Goal: Task Accomplishment & Management: Manage account settings

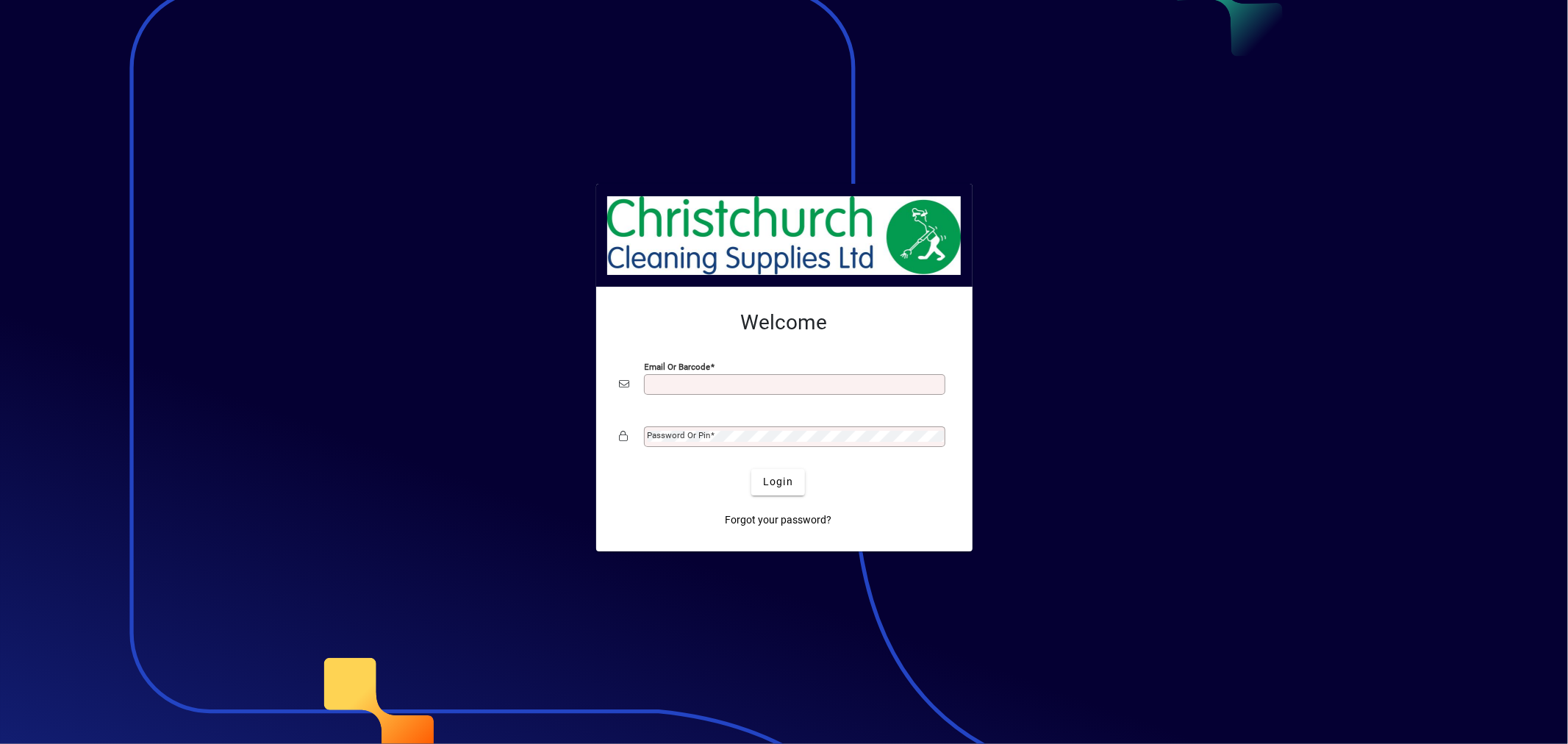
click at [803, 384] on input "Email or Barcode" at bounding box center [796, 384] width 297 height 12
type input "**********"
click at [769, 479] on span "Login" at bounding box center [778, 481] width 30 height 16
